Goal: Task Accomplishment & Management: Manage account settings

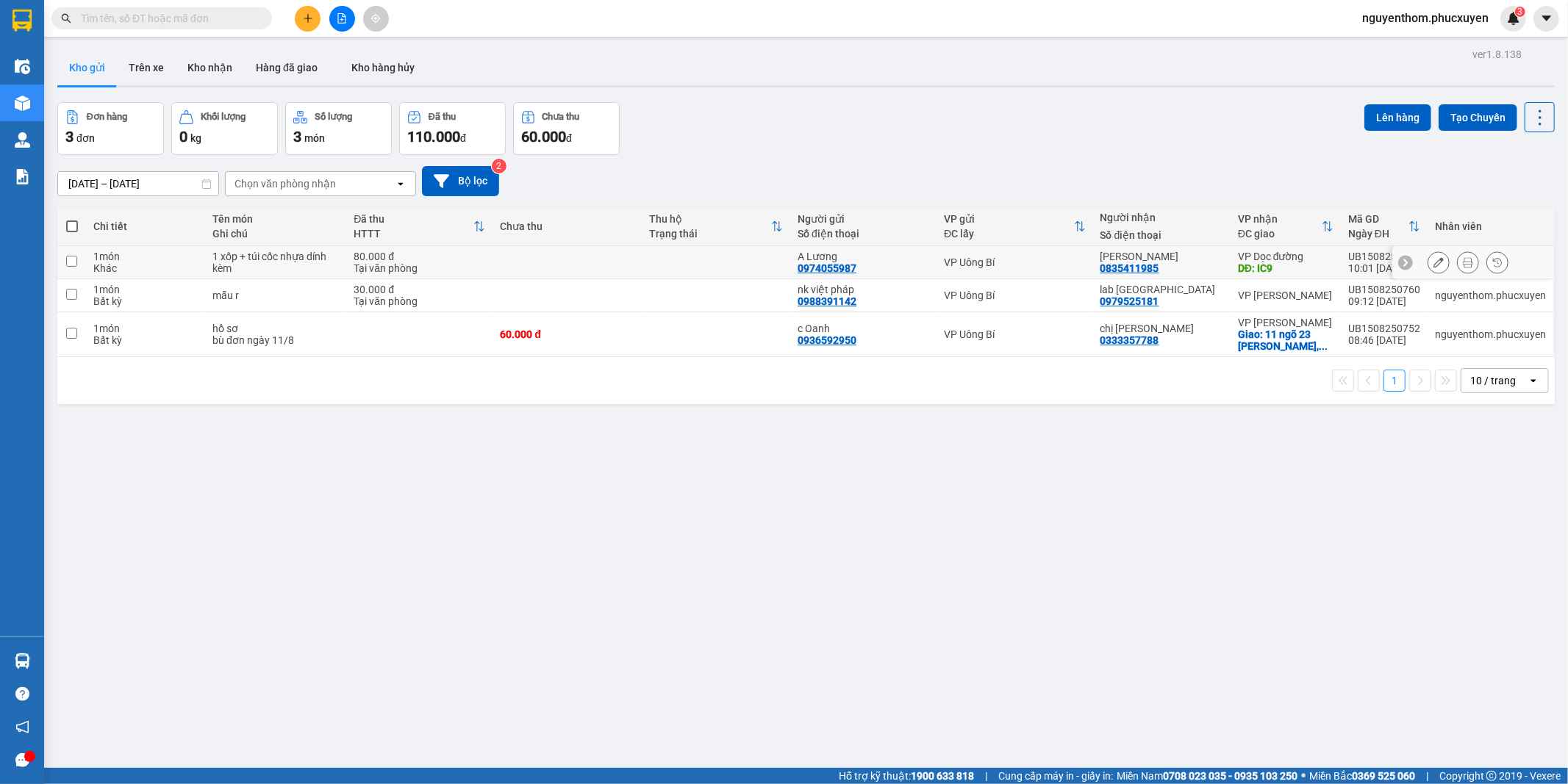
click at [733, 259] on td at bounding box center [716, 263] width 148 height 33
checkbox input "true"
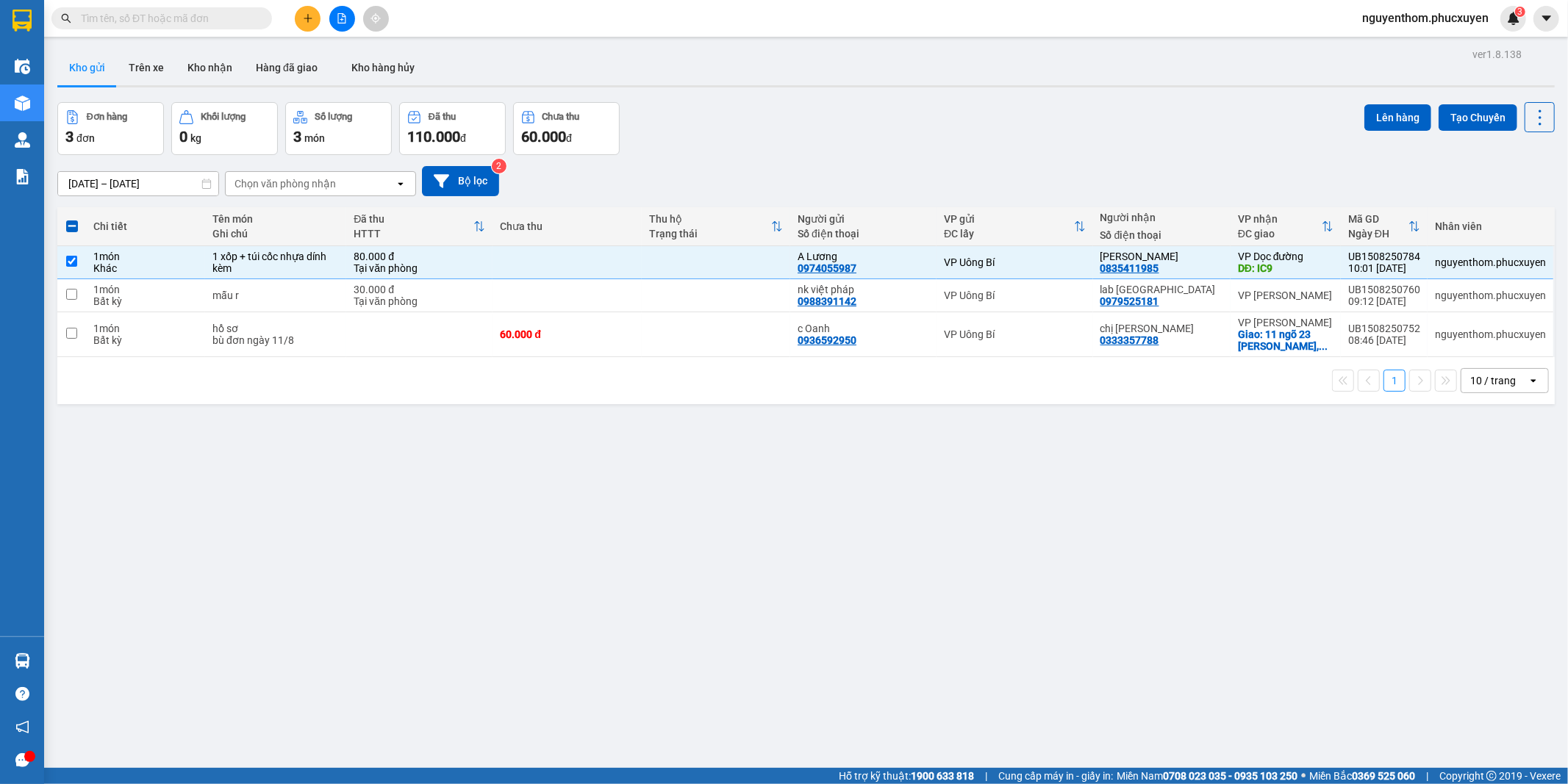
drag, startPoint x: 1382, startPoint y: 115, endPoint x: 1489, endPoint y: 182, distance: 126.2
click at [1383, 115] on button "Lên hàng" at bounding box center [1398, 118] width 67 height 26
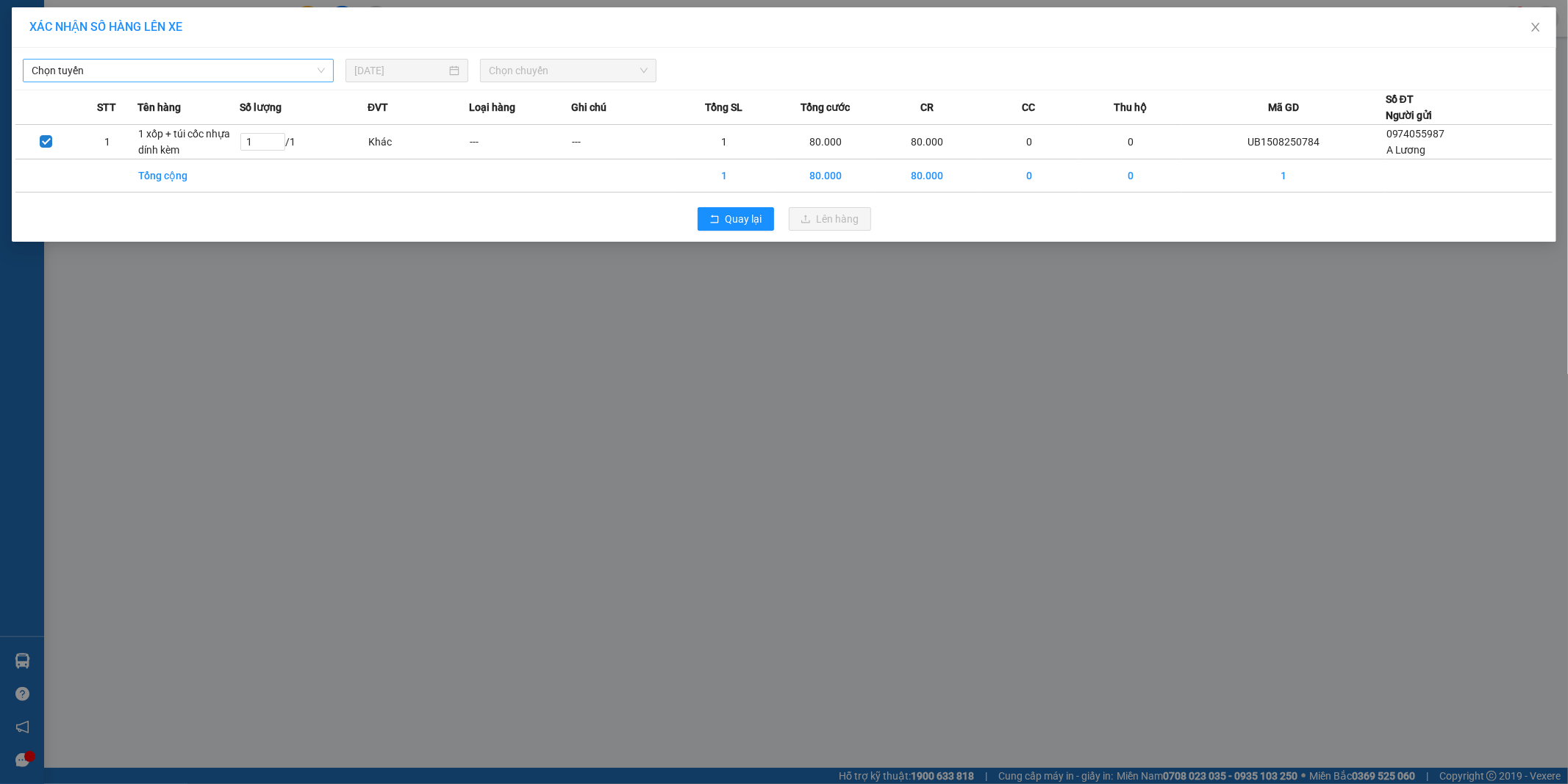
click at [294, 70] on span "Chọn tuyến" at bounding box center [178, 70] width 293 height 22
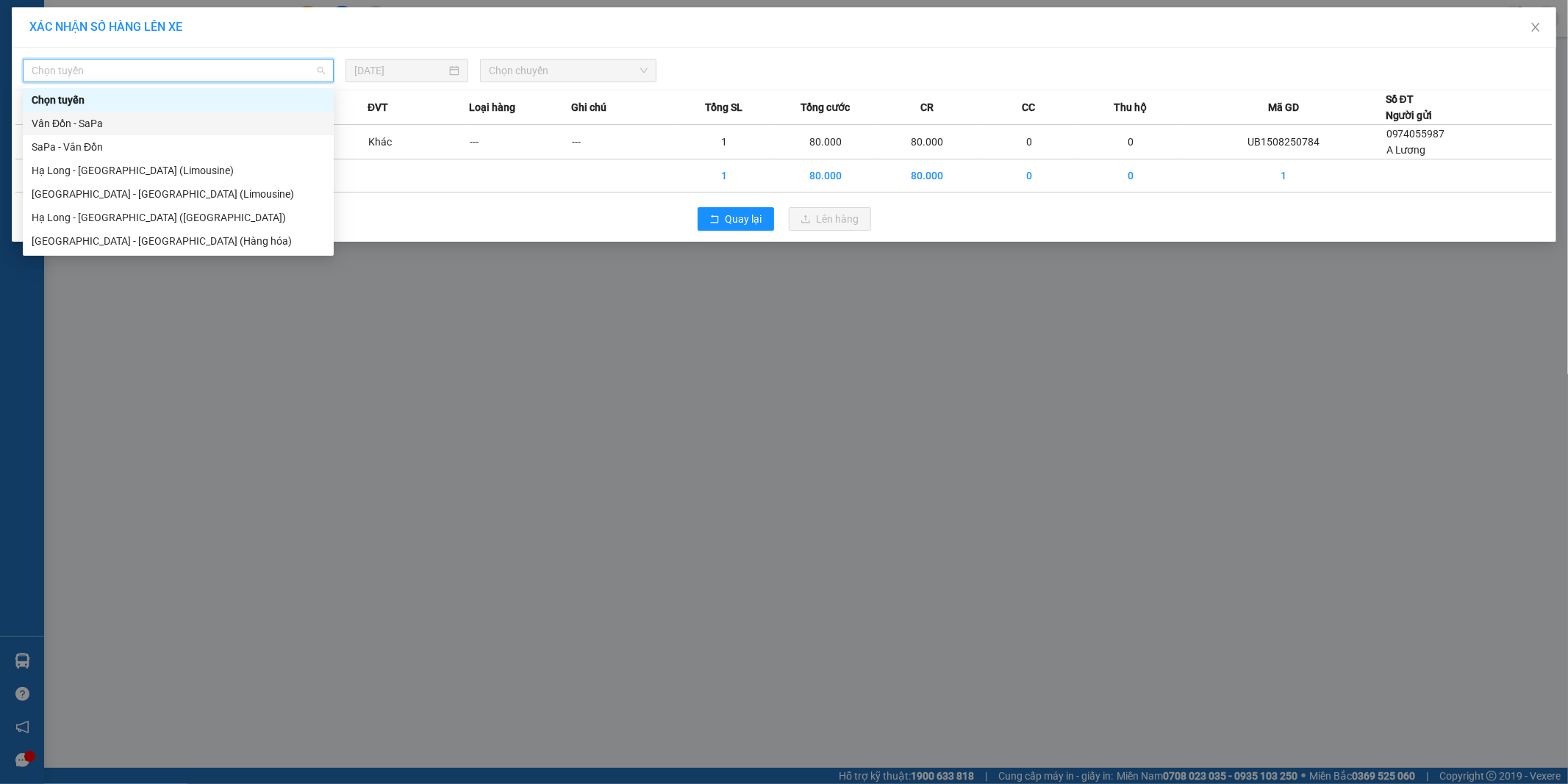
click at [156, 121] on div "Vân Đồn - SaPa" at bounding box center [178, 124] width 293 height 16
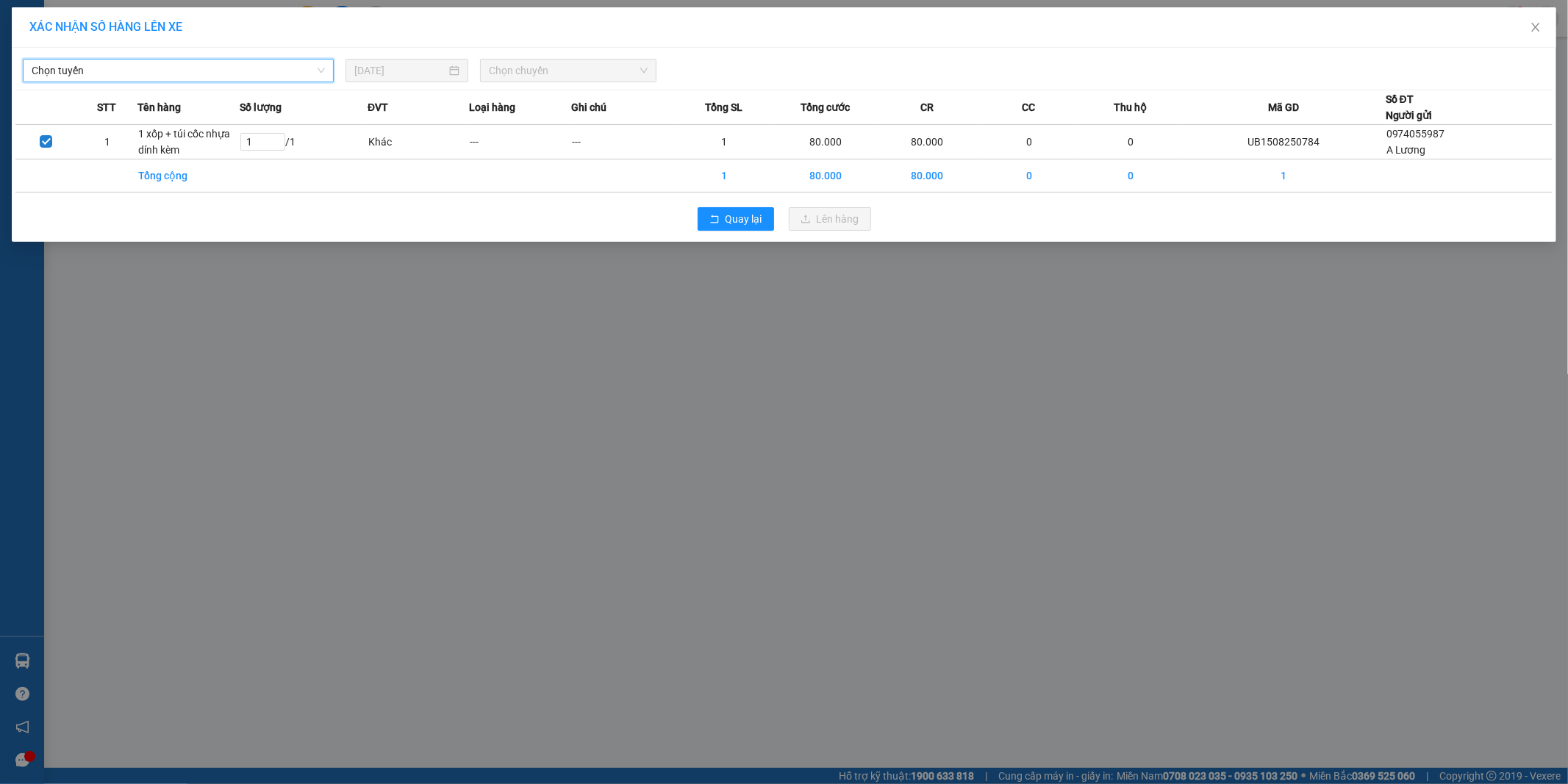
click at [559, 77] on span "Chọn chuyến" at bounding box center [568, 70] width 159 height 22
click at [561, 69] on span "Chọn chuyến" at bounding box center [568, 70] width 159 height 22
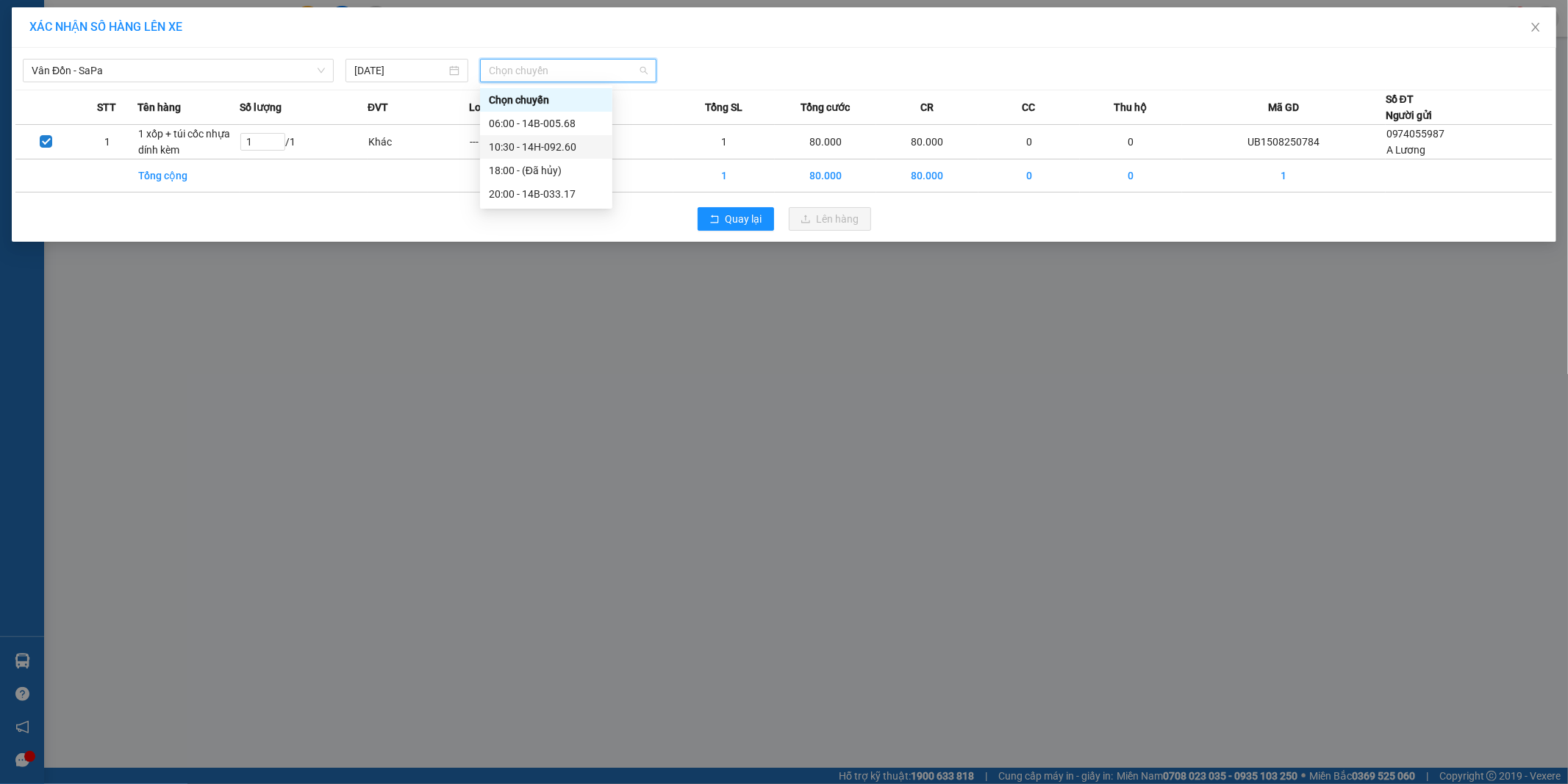
click at [549, 146] on div "10:30 - 14H-092.60" at bounding box center [546, 146] width 115 height 16
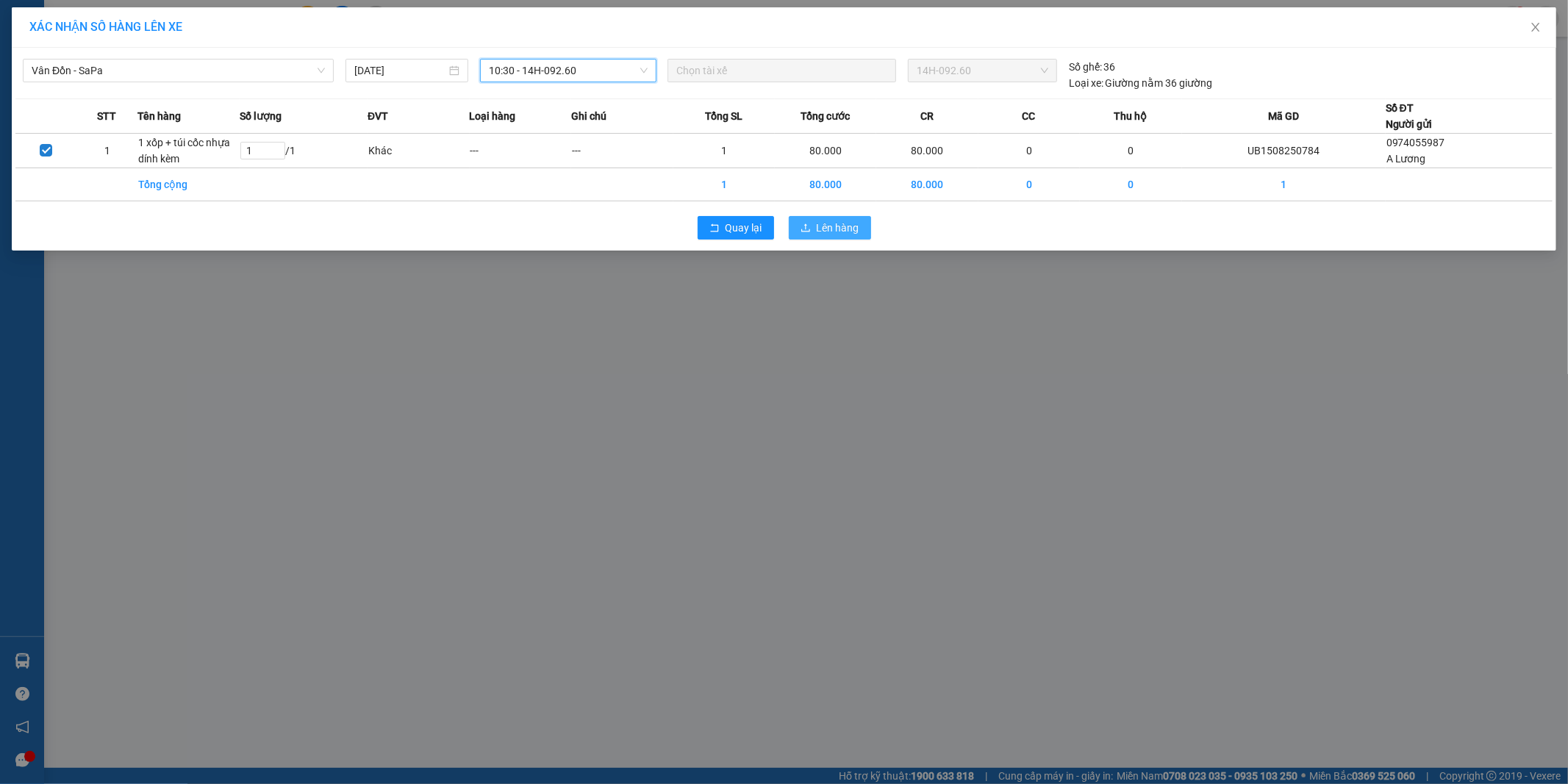
click at [855, 230] on span "Lên hàng" at bounding box center [838, 228] width 43 height 16
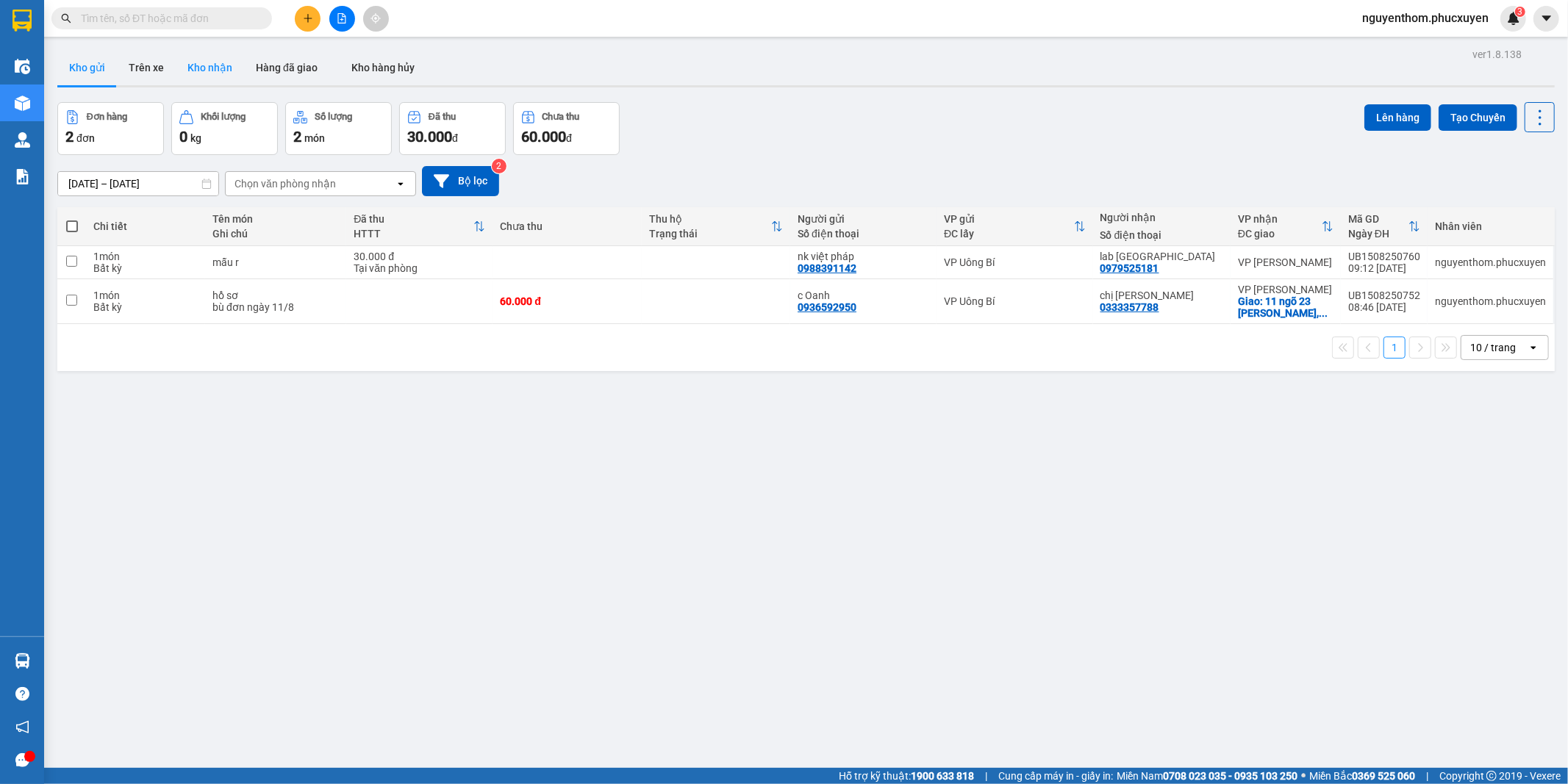
click at [218, 65] on button "Kho nhận" at bounding box center [210, 68] width 68 height 35
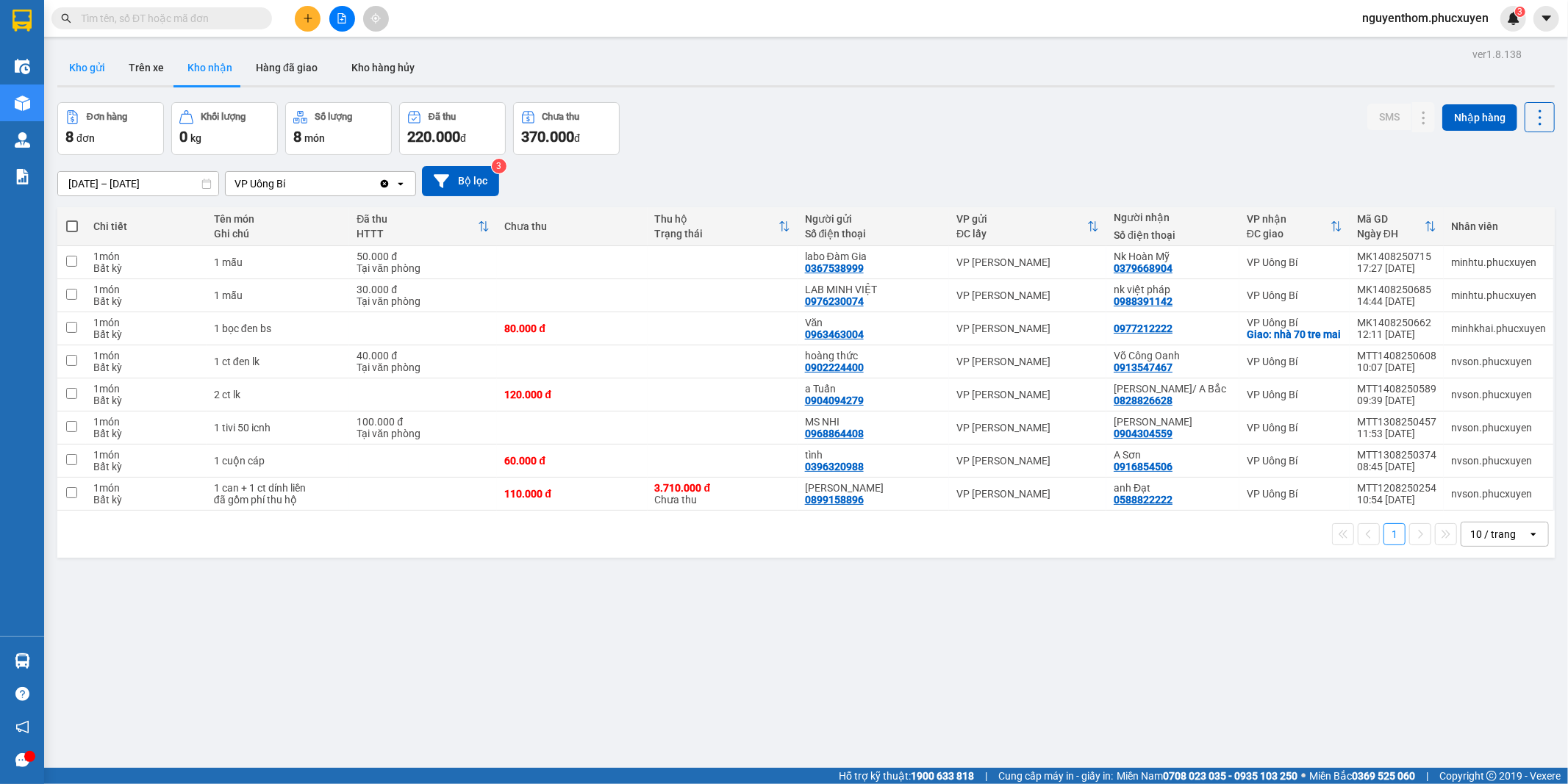
click at [89, 65] on button "Kho gửi" at bounding box center [87, 68] width 60 height 35
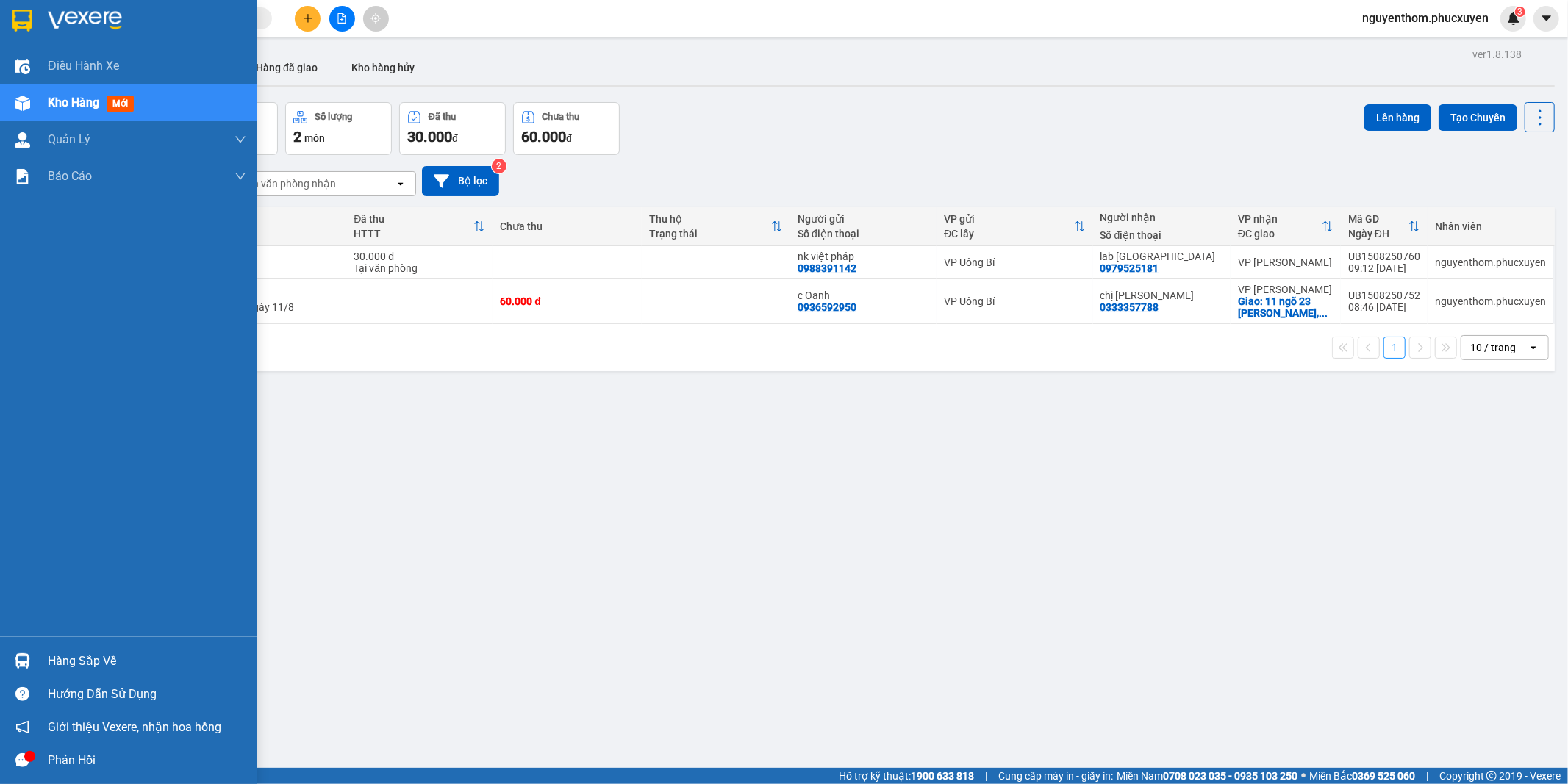
click at [22, 657] on img at bounding box center [23, 661] width 16 height 16
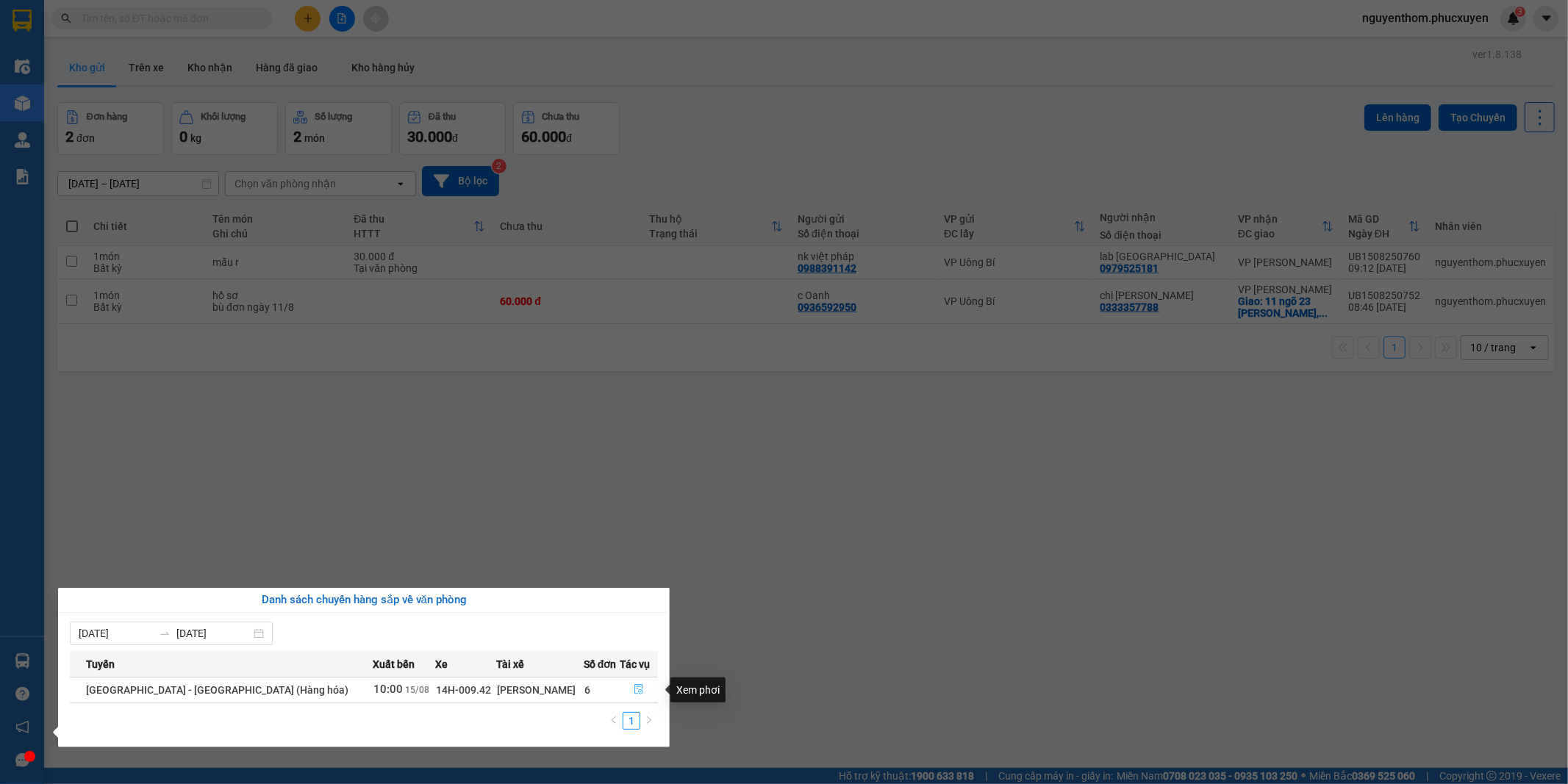
click at [634, 687] on icon "file-done" at bounding box center [639, 689] width 11 height 11
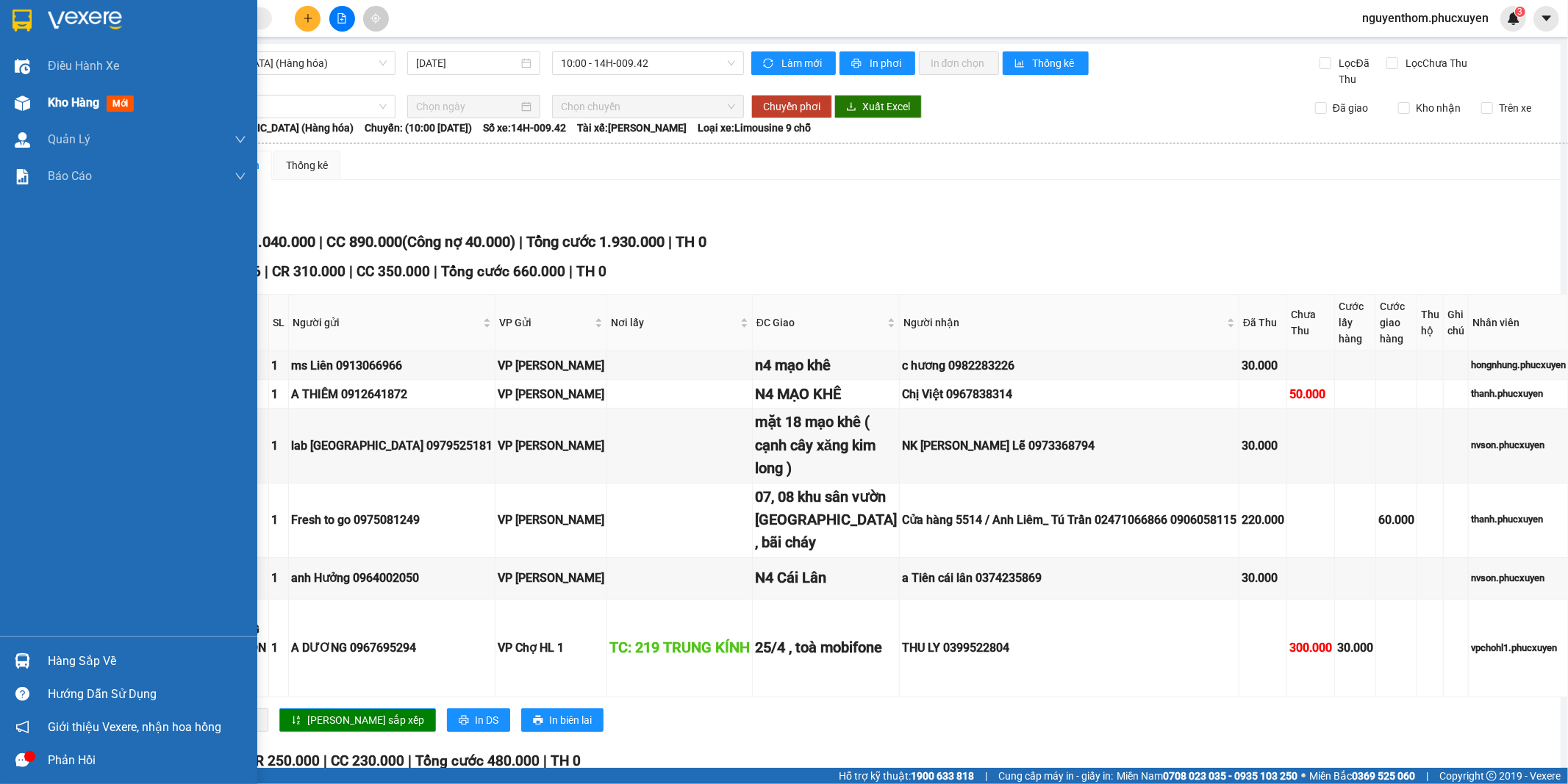
click at [57, 99] on span "Kho hàng" at bounding box center [73, 103] width 52 height 14
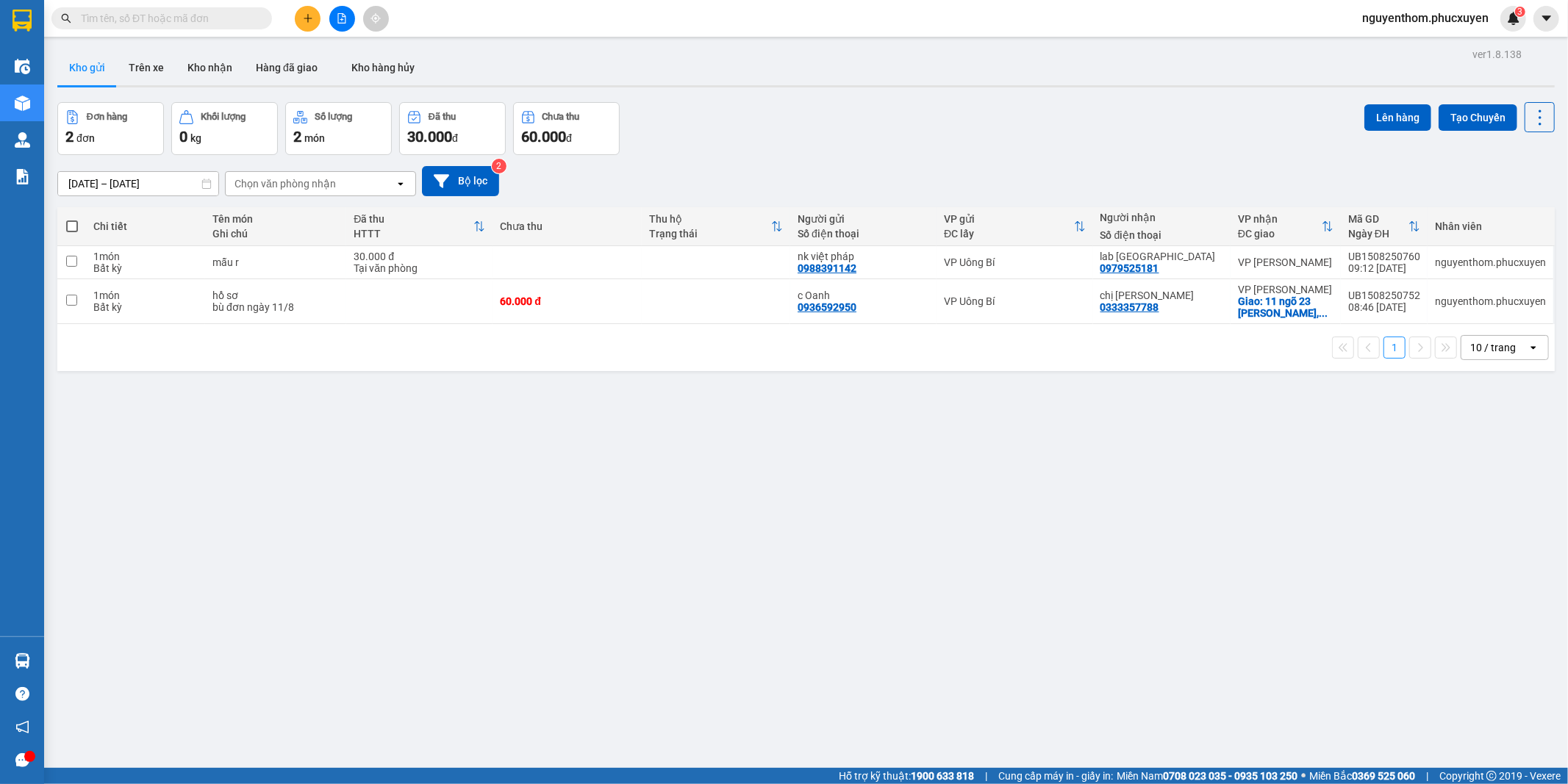
click at [68, 229] on span at bounding box center [71, 225] width 11 height 11
click at [72, 219] on input "checkbox" at bounding box center [72, 219] width 0 height 0
checkbox input "true"
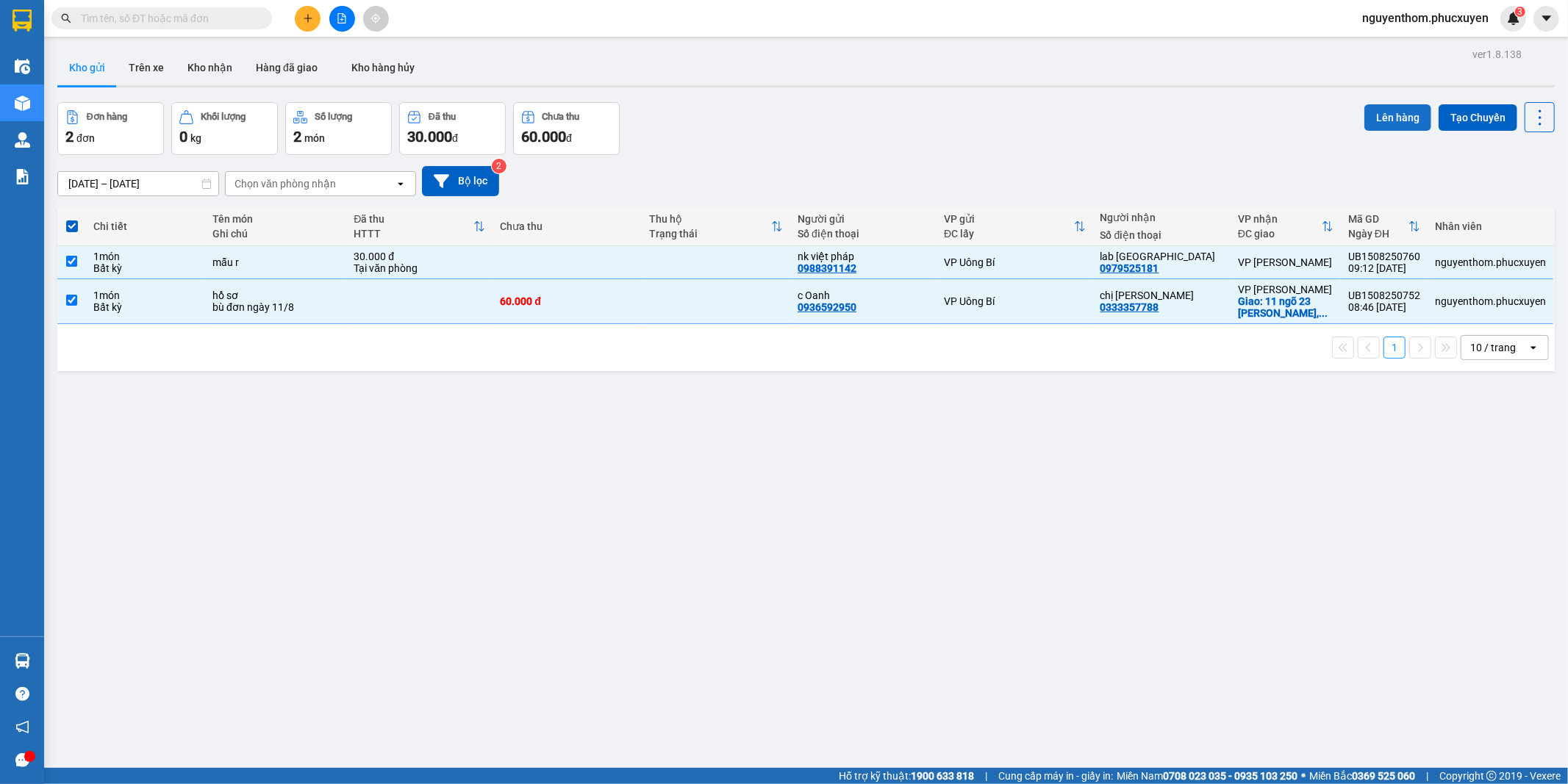
click at [1379, 113] on button "Lên hàng" at bounding box center [1398, 118] width 67 height 26
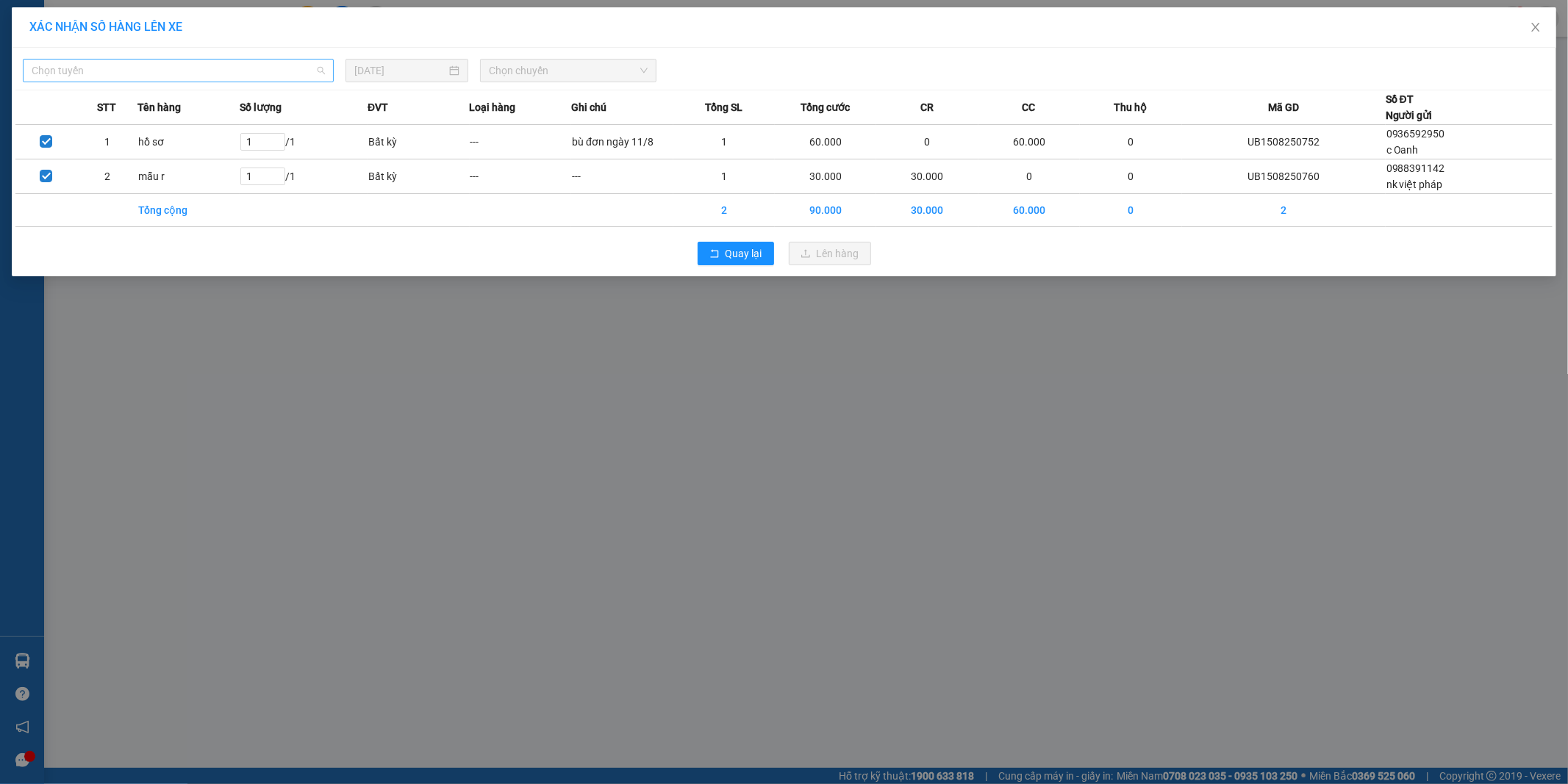
click at [304, 68] on span "Chọn tuyến" at bounding box center [178, 70] width 293 height 22
click at [673, 27] on div "XÁC NHẬN SỐ HÀNG LÊN XE" at bounding box center [784, 27] width 1509 height 16
click at [1536, 25] on icon "close" at bounding box center [1536, 26] width 11 height 11
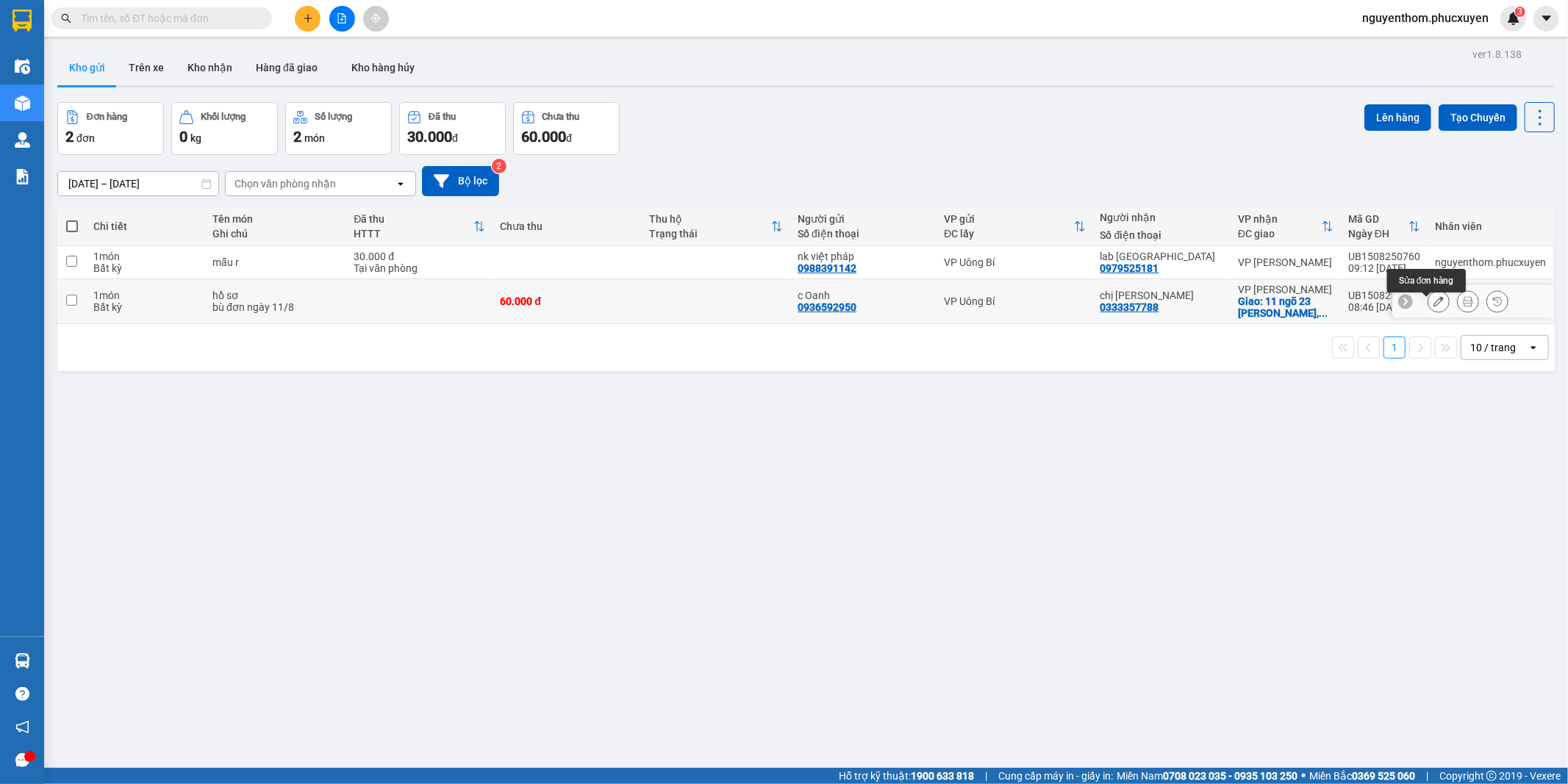
click at [1434, 306] on icon at bounding box center [1439, 302] width 11 height 11
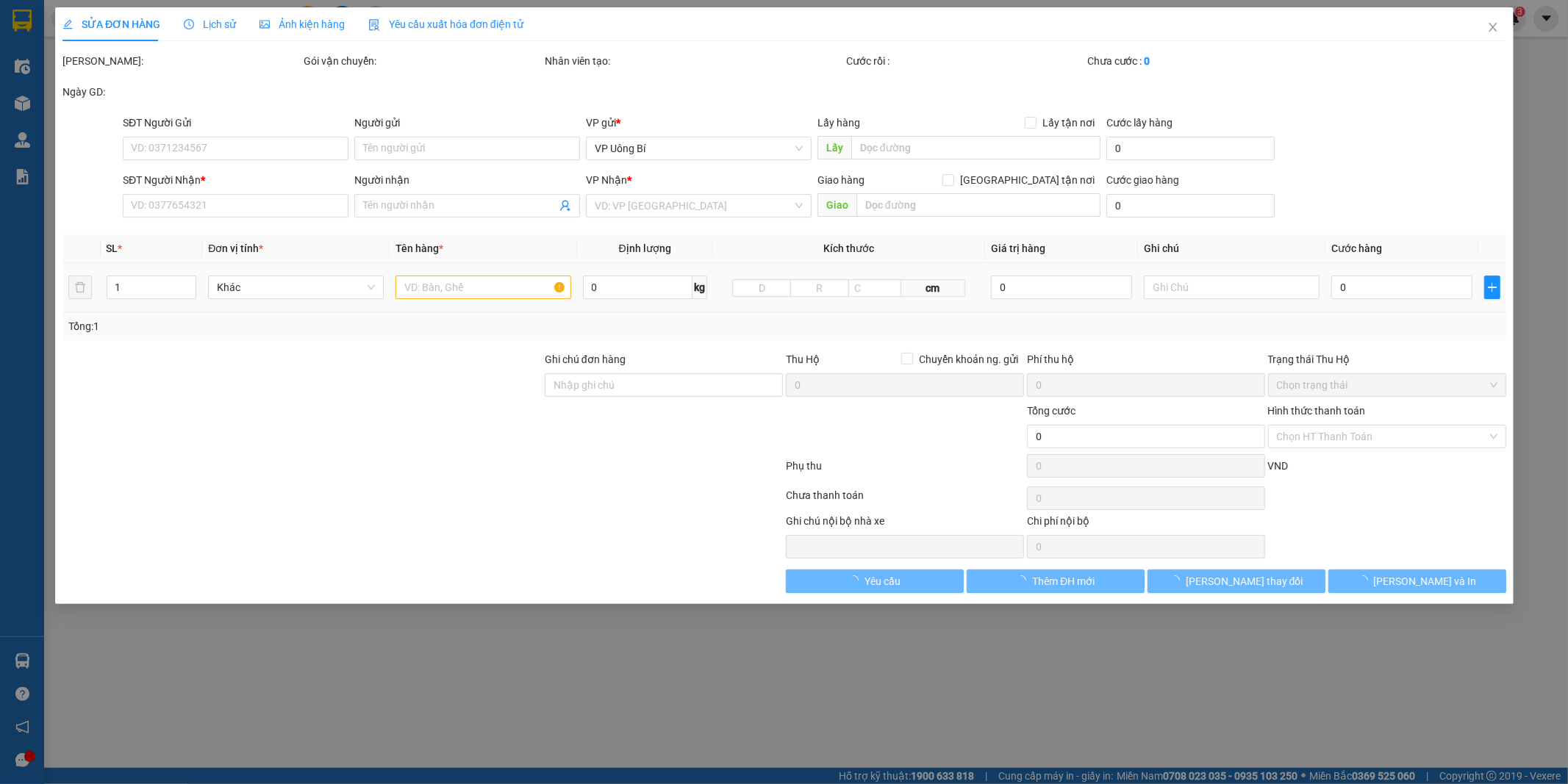
type input "0936592950"
type input "c Oanh"
type input "0333357788"
type input "chị [PERSON_NAME]"
checkbox input "true"
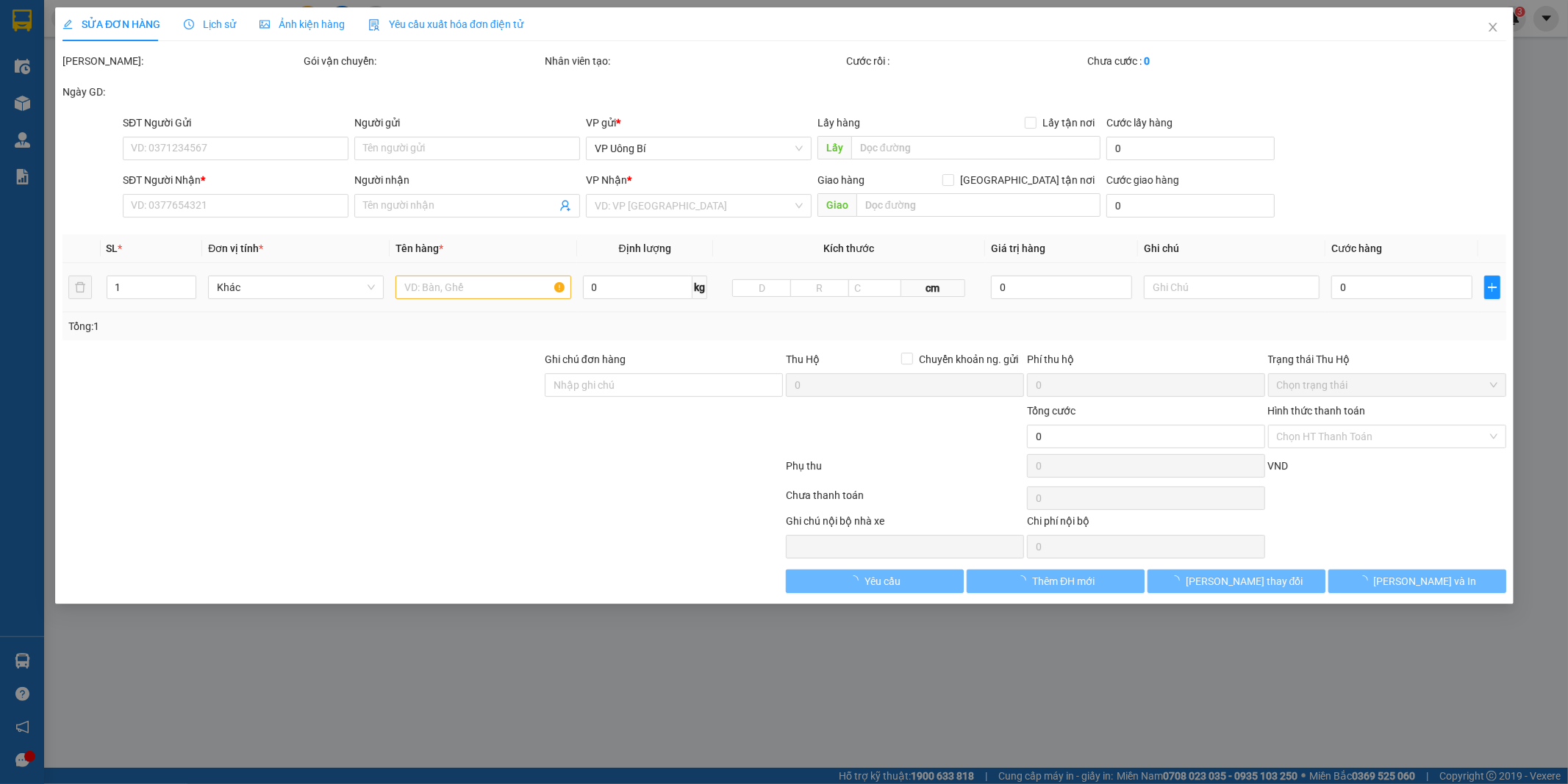
type input "11 ngõ 23 [PERSON_NAME], [GEOGRAPHIC_DATA], [GEOGRAPHIC_DATA]"
type input "60.000"
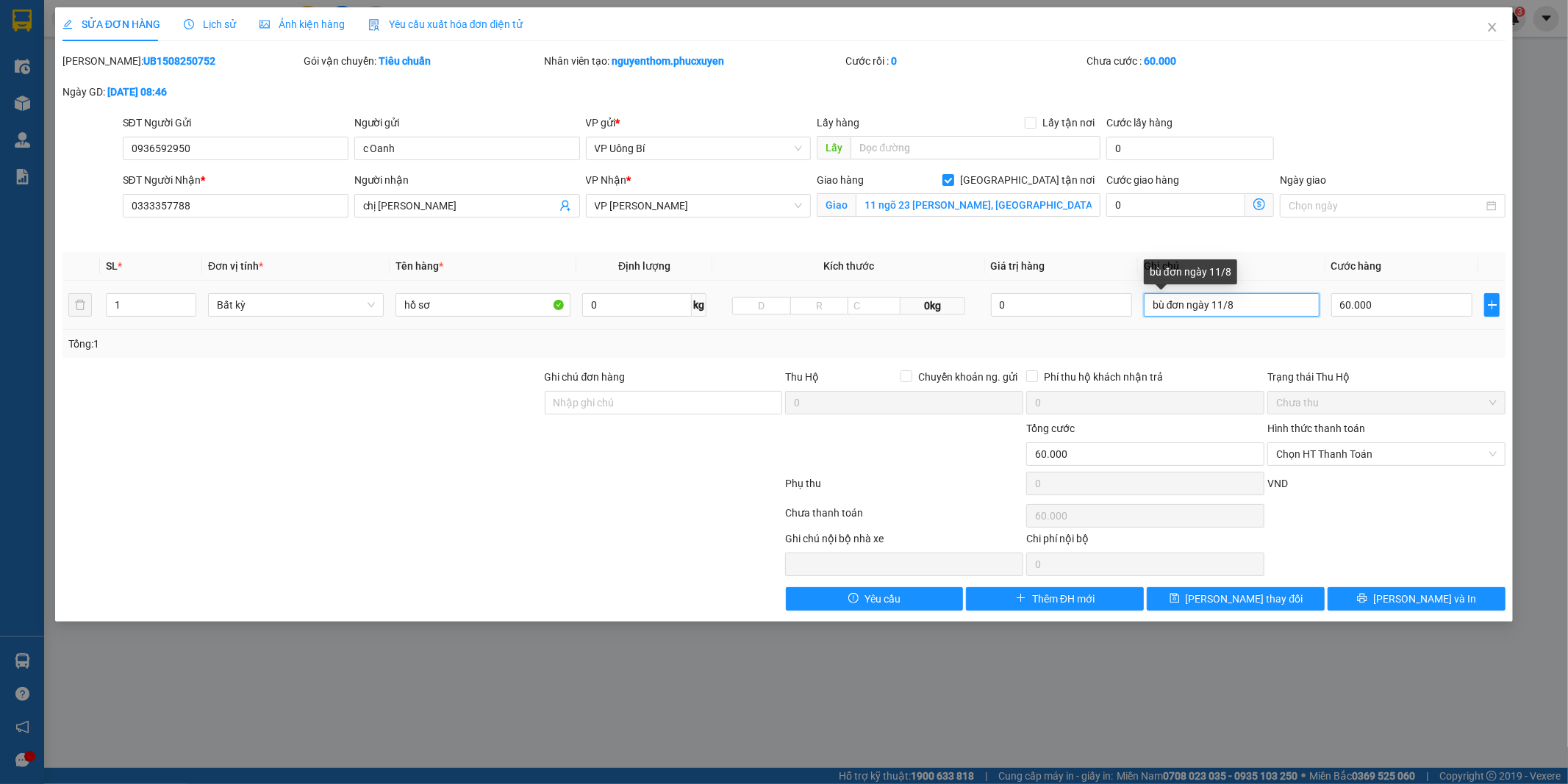
click at [1245, 297] on input "bù đơn ngày 11/8" at bounding box center [1232, 304] width 175 height 24
type input "bù đơn ngày 11/8 kh đã ok"
click at [1254, 603] on span "[PERSON_NAME] thay đổi" at bounding box center [1245, 599] width 118 height 16
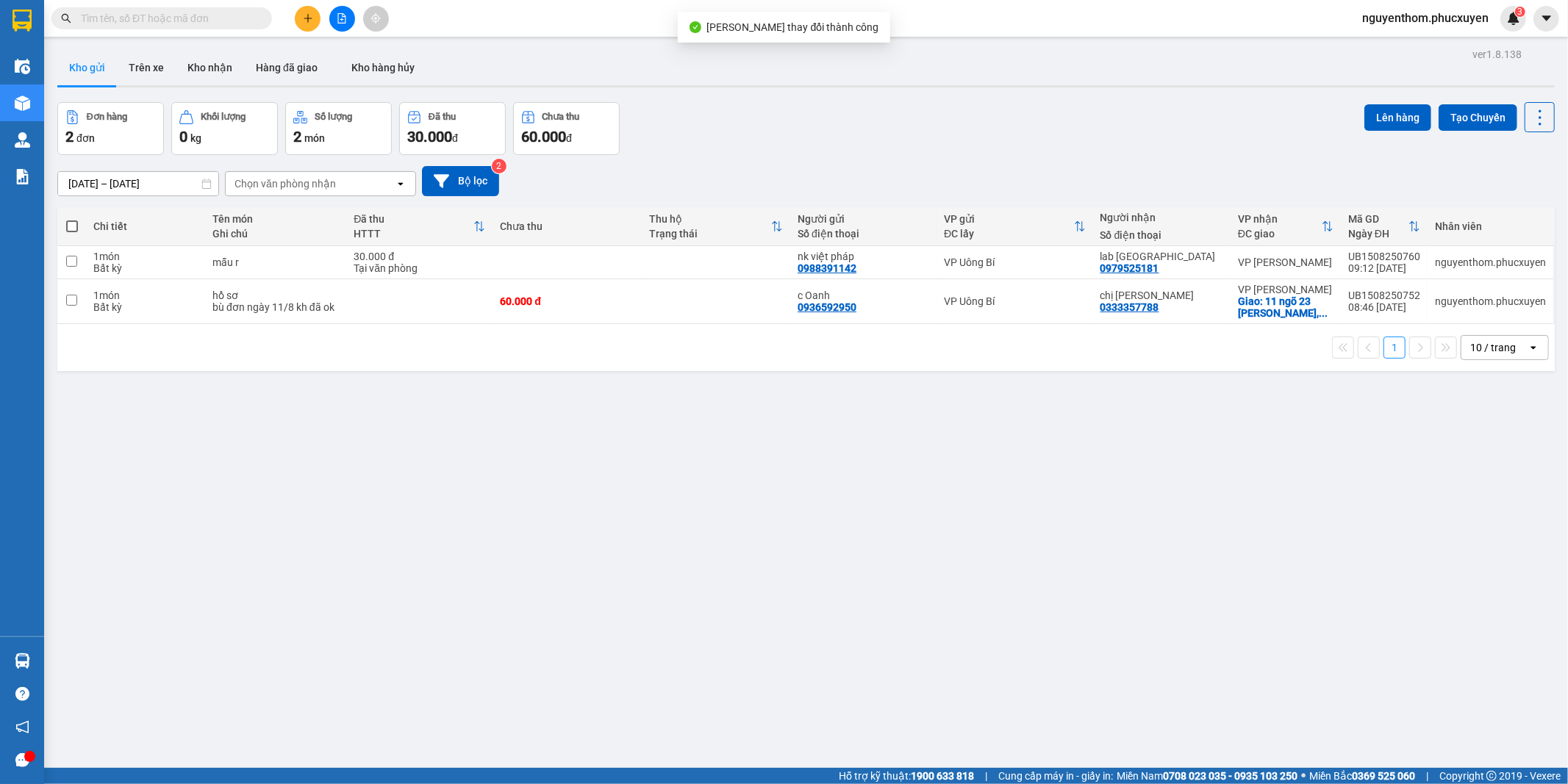
click at [70, 229] on span at bounding box center [71, 225] width 11 height 11
click at [72, 219] on input "checkbox" at bounding box center [72, 219] width 0 height 0
checkbox input "true"
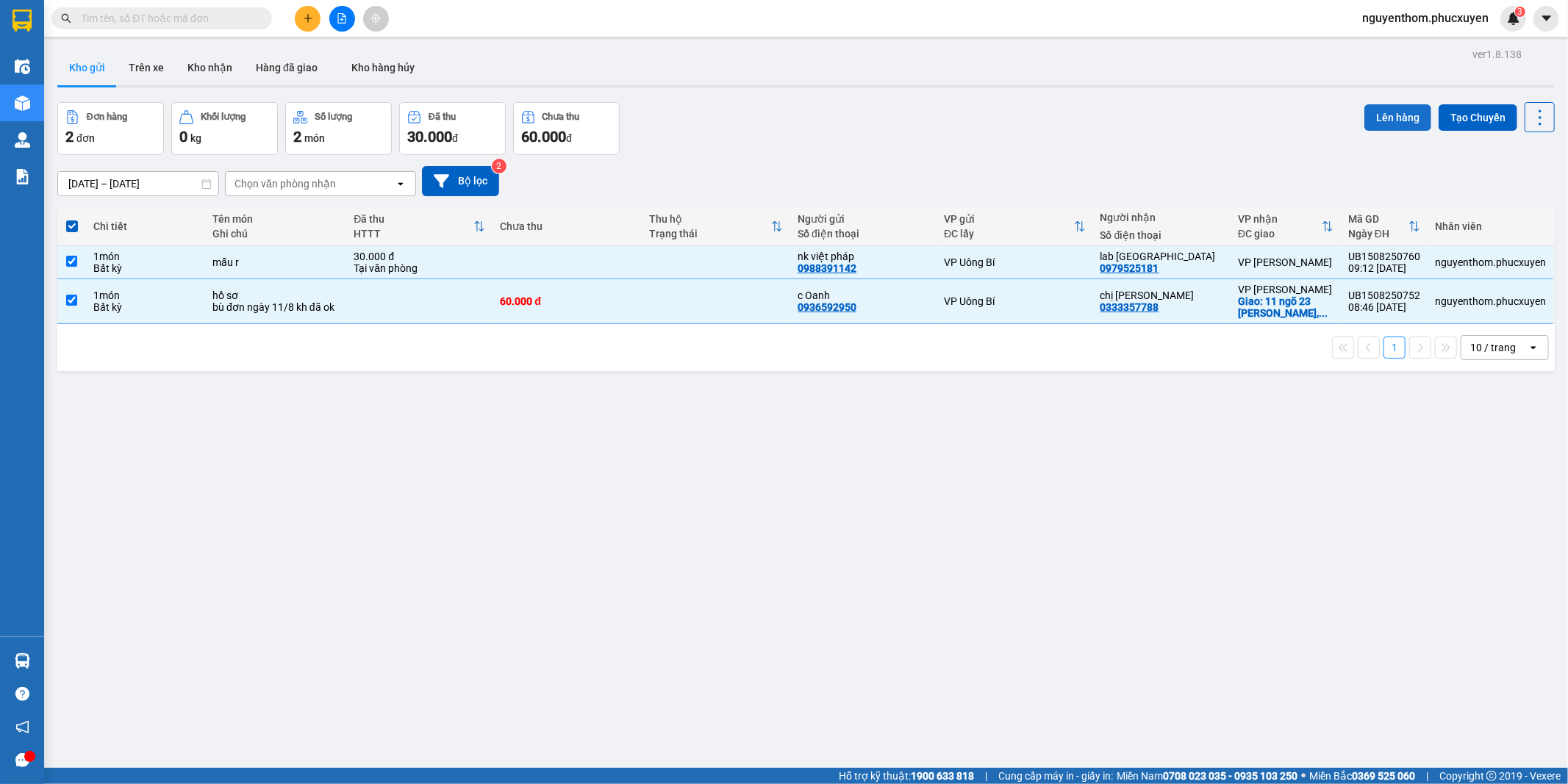
click at [1382, 111] on button "Lên hàng" at bounding box center [1398, 118] width 67 height 26
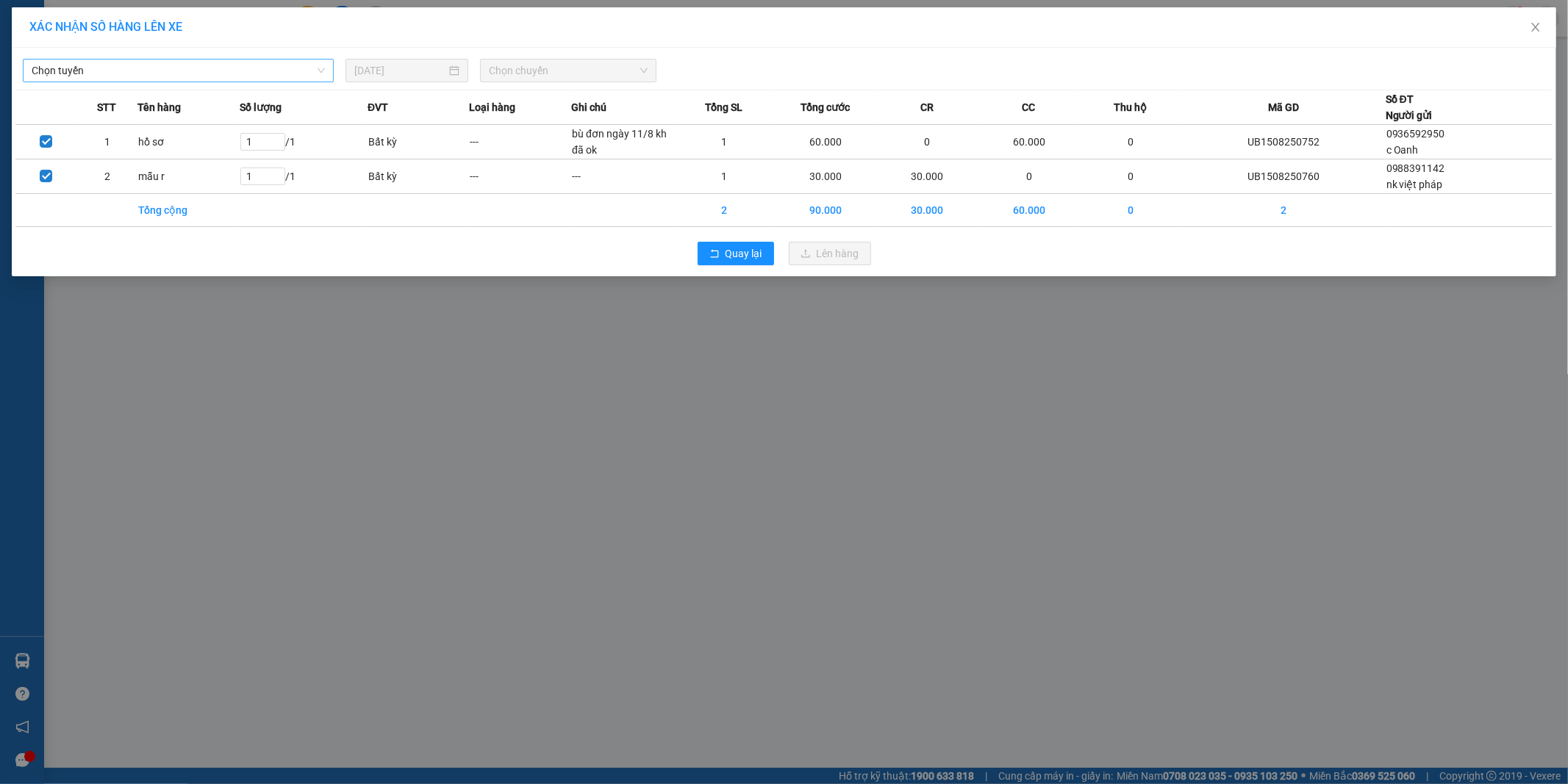
click at [283, 60] on span "Chọn tuyến" at bounding box center [178, 70] width 293 height 22
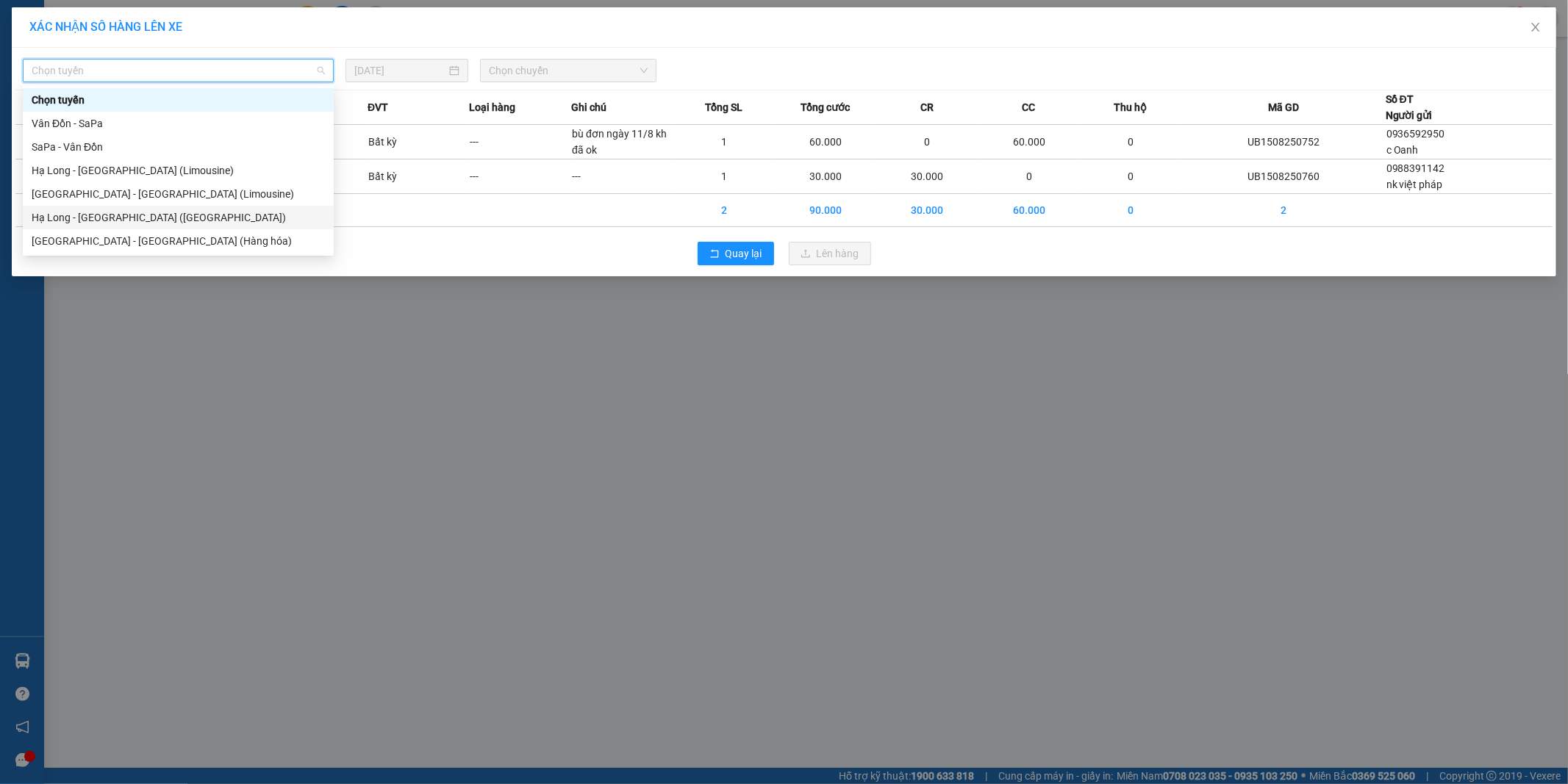
click at [162, 215] on div "Hạ Long - [GEOGRAPHIC_DATA] ([GEOGRAPHIC_DATA])" at bounding box center [178, 217] width 293 height 16
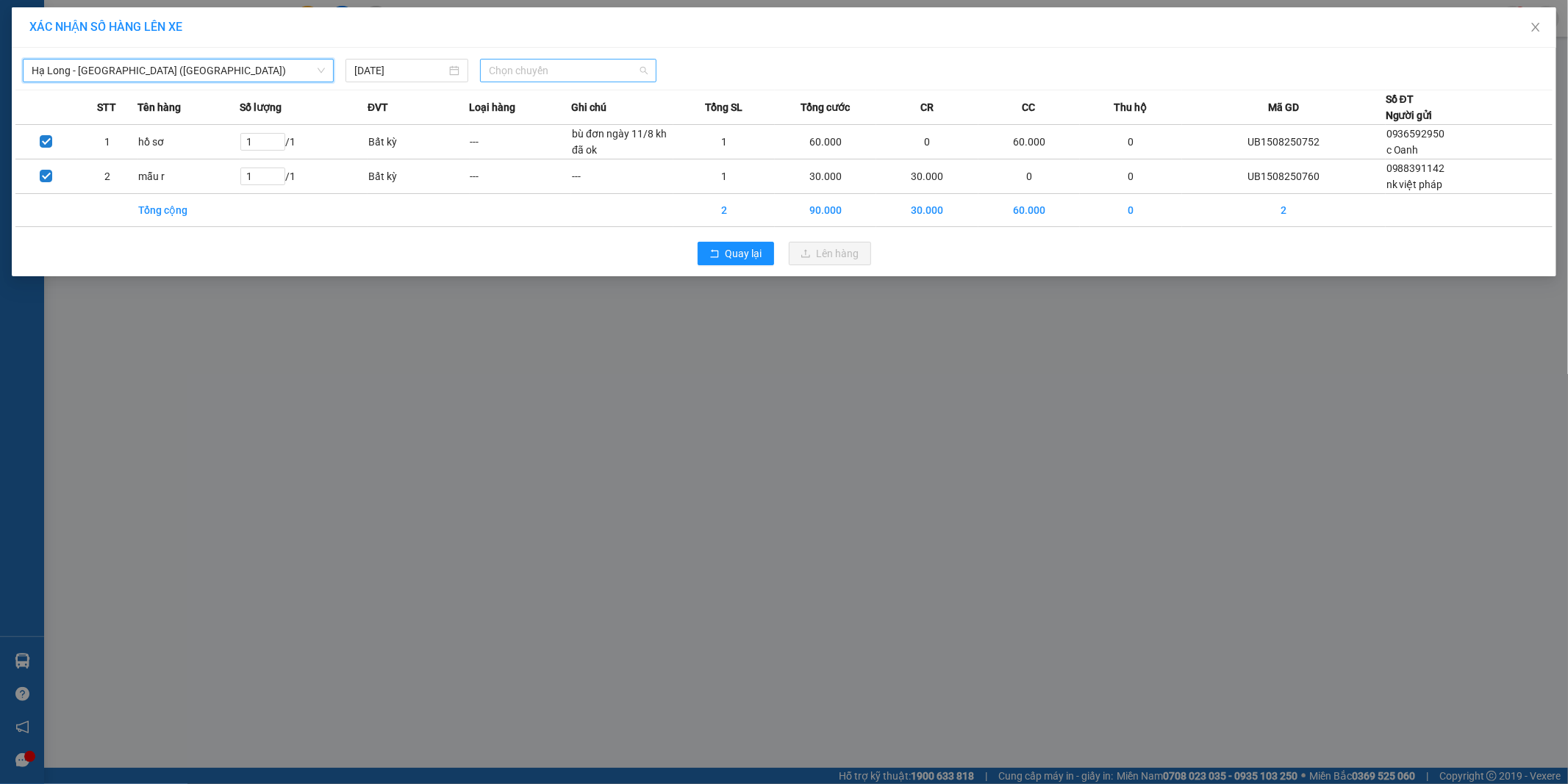
click at [541, 75] on span "Chọn chuyến" at bounding box center [568, 70] width 159 height 22
click at [542, 120] on div "10:00 - 14H-009.60" at bounding box center [546, 124] width 115 height 16
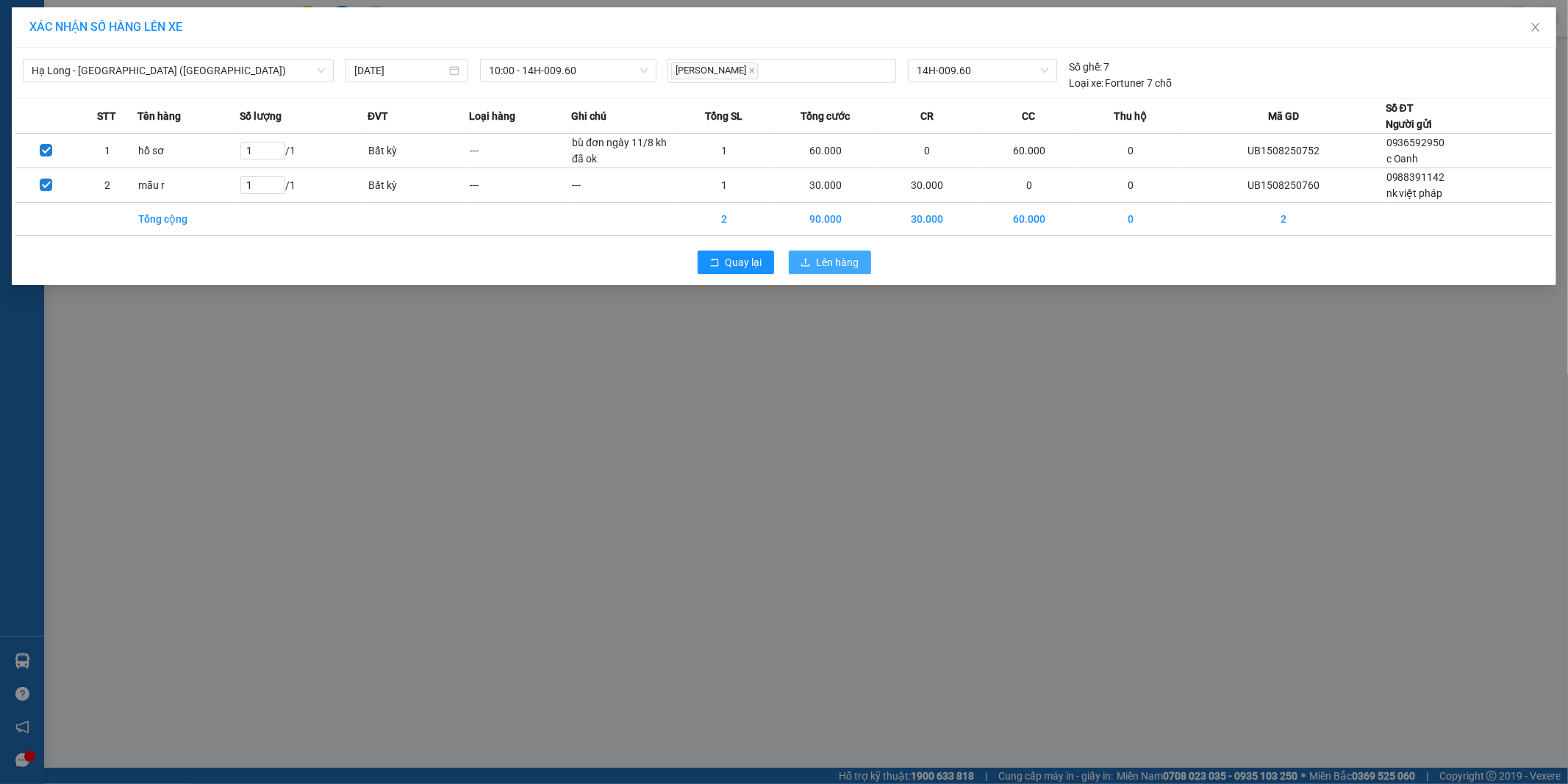
click at [841, 260] on span "Lên hàng" at bounding box center [838, 262] width 43 height 16
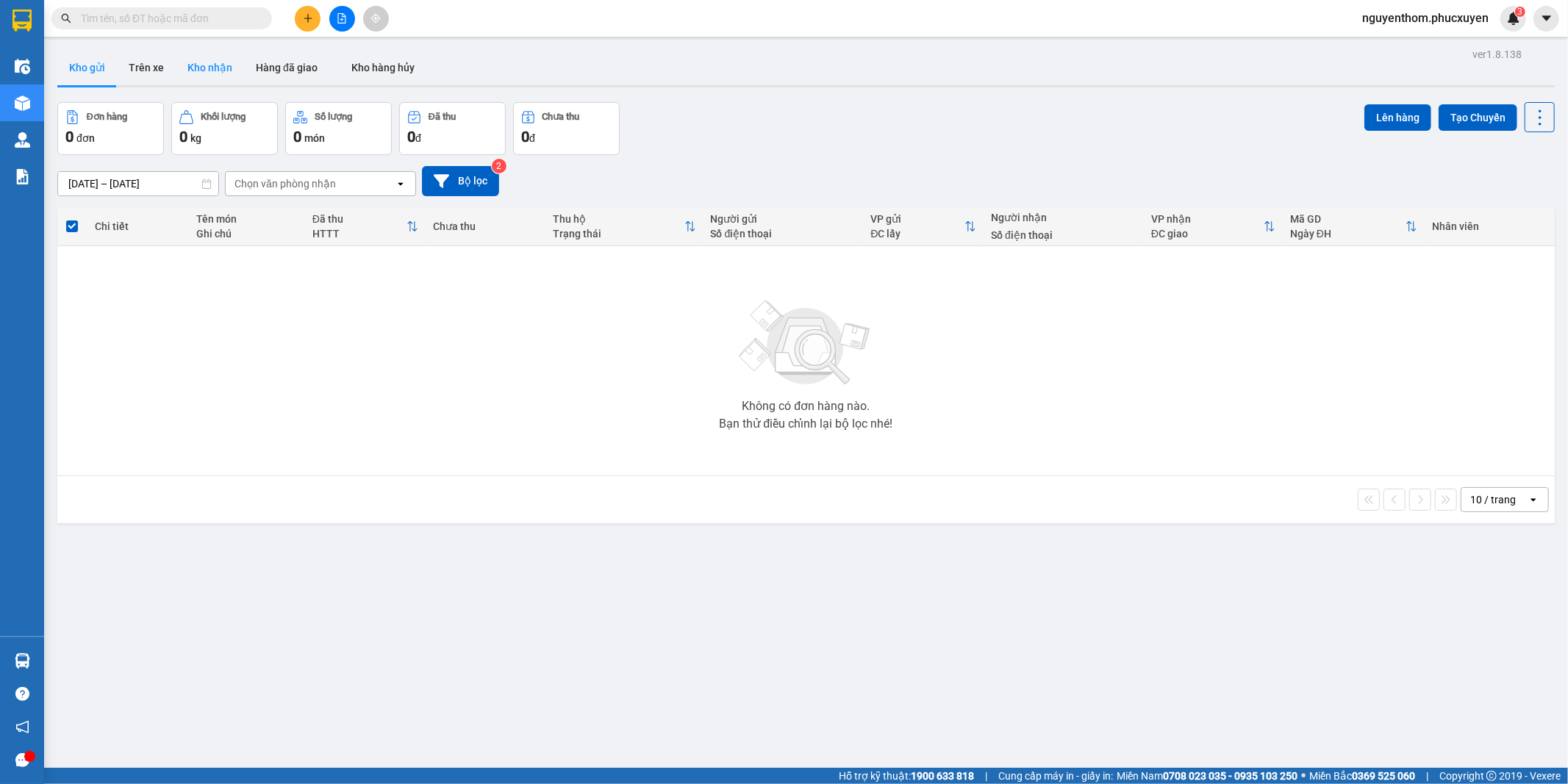
click at [204, 61] on button "Kho nhận" at bounding box center [210, 68] width 68 height 35
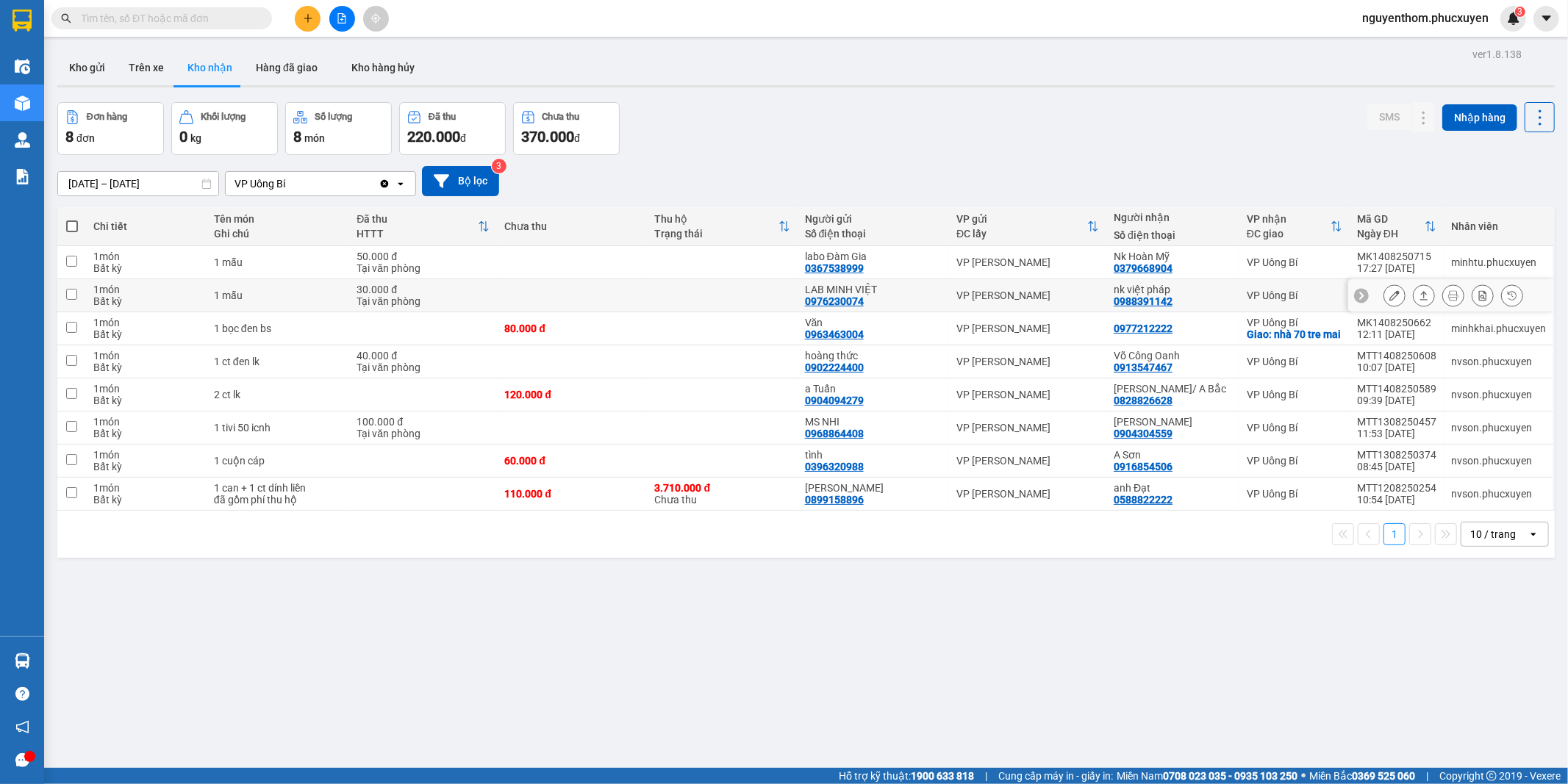
click at [1419, 296] on icon at bounding box center [1424, 296] width 11 height 11
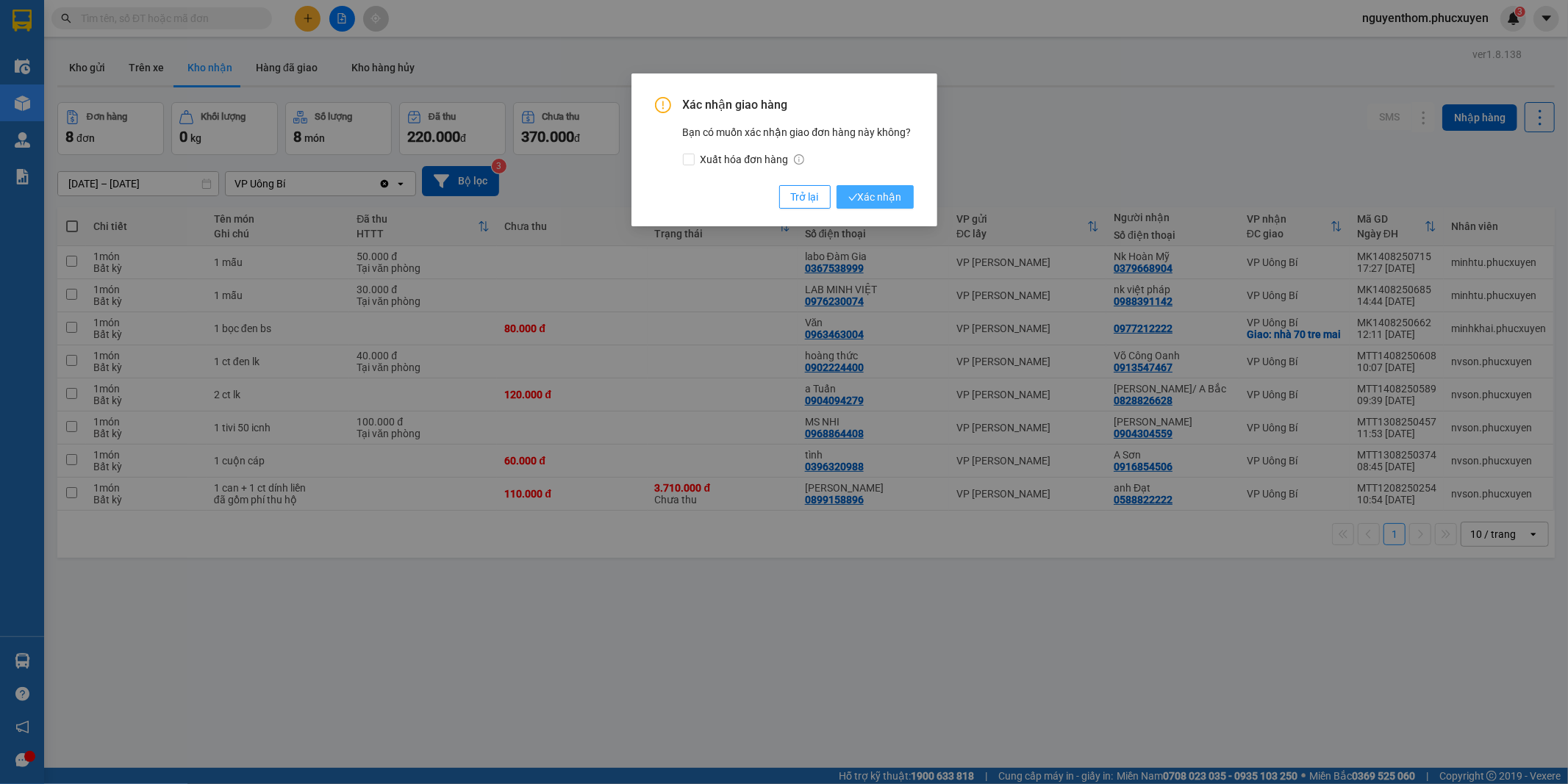
click at [877, 187] on button "Xác nhận" at bounding box center [876, 196] width 77 height 24
